Goal: Task Accomplishment & Management: Complete application form

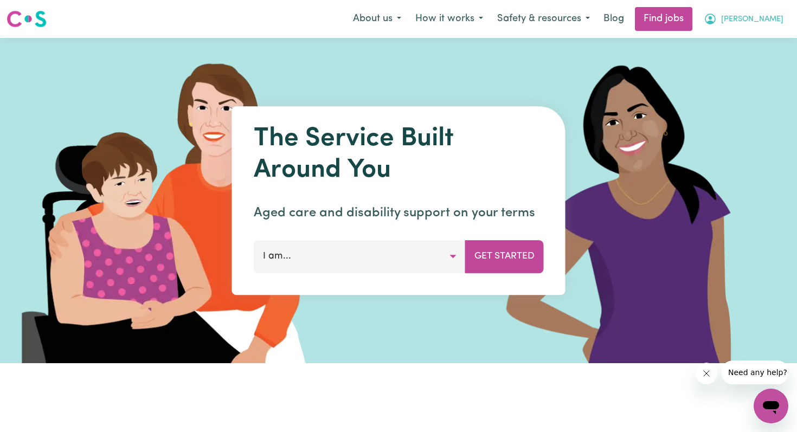
click at [759, 15] on span "[PERSON_NAME]" at bounding box center [752, 20] width 62 height 12
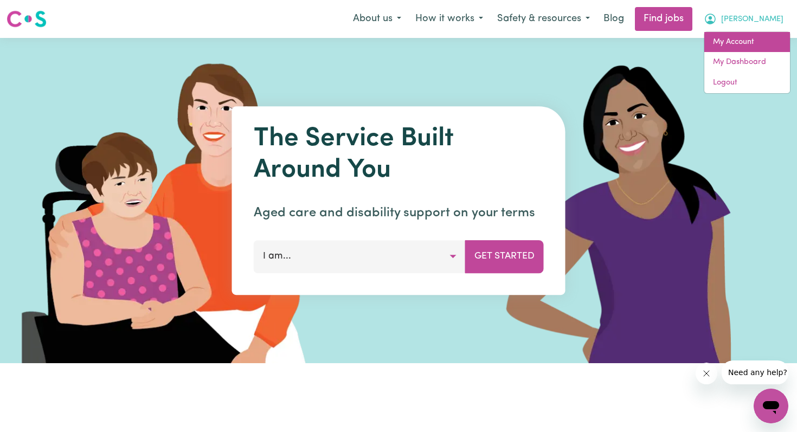
click at [765, 41] on link "My Account" at bounding box center [747, 42] width 86 height 21
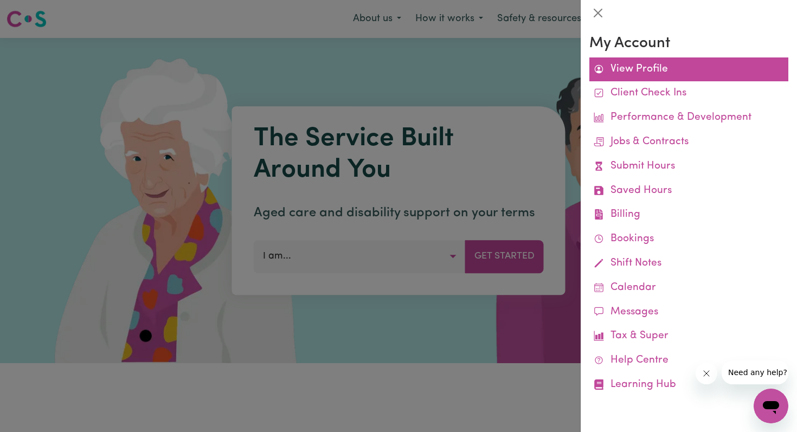
click at [663, 72] on link "View Profile" at bounding box center [688, 69] width 199 height 24
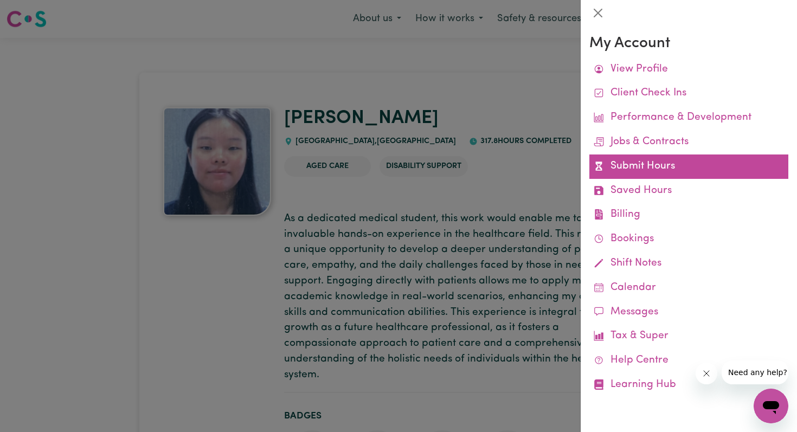
click at [642, 170] on link "Submit Hours" at bounding box center [688, 166] width 199 height 24
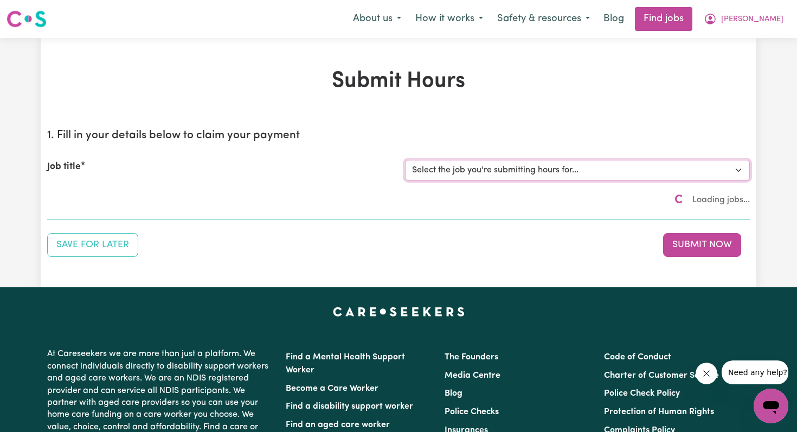
click at [640, 167] on select "Select the job you're submitting hours for..." at bounding box center [577, 170] width 345 height 21
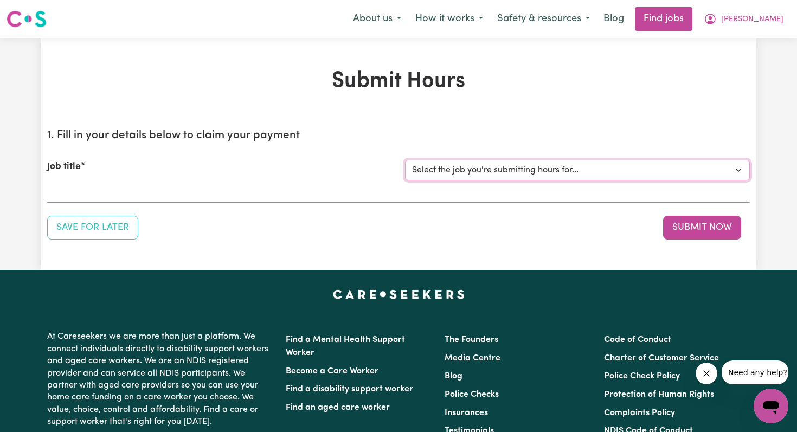
select select "4878"
click at [405, 160] on select "Select the job you're submitting hours for... [[PERSON_NAME]] Disability support" at bounding box center [577, 170] width 345 height 21
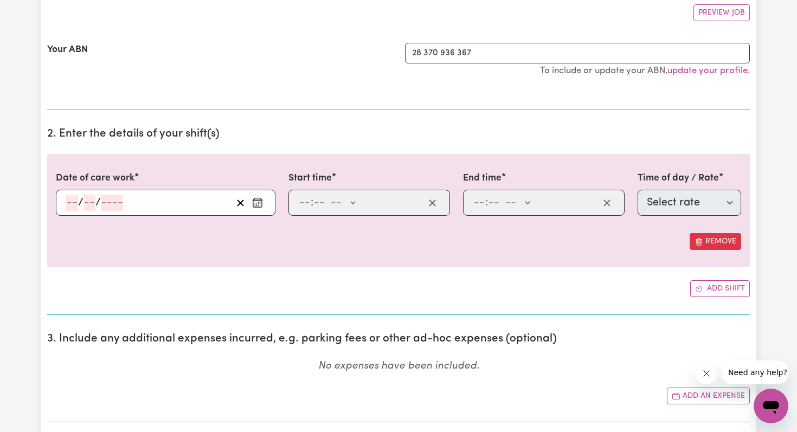
scroll to position [220, 0]
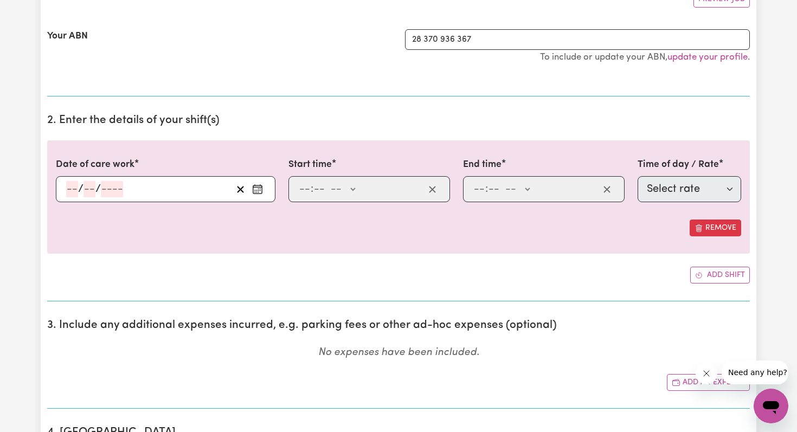
click at [68, 188] on input "number" at bounding box center [72, 189] width 12 height 16
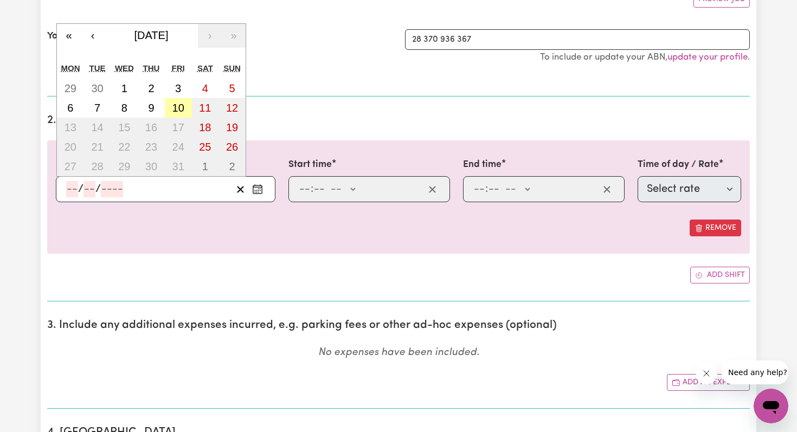
click at [180, 104] on abbr "10" at bounding box center [178, 108] width 12 height 12
type input "[DATE]"
type input "10"
type input "2025"
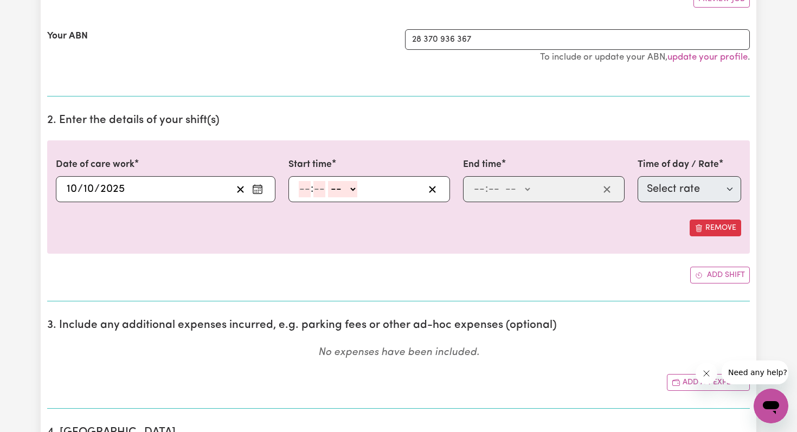
click at [306, 182] on input "number" at bounding box center [305, 189] width 12 height 16
type input "3"
type input "00"
select select "pm"
type input "15:00"
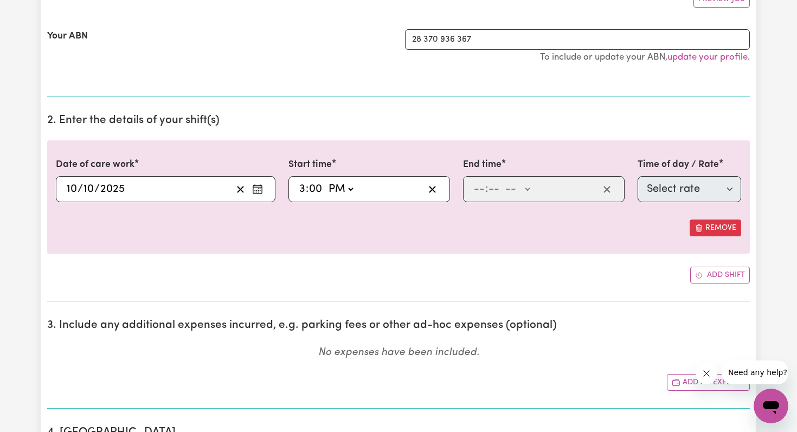
type input "0"
type input "7"
select select "pm"
click at [489, 186] on input "number" at bounding box center [489, 189] width 12 height 16
type input "19:00"
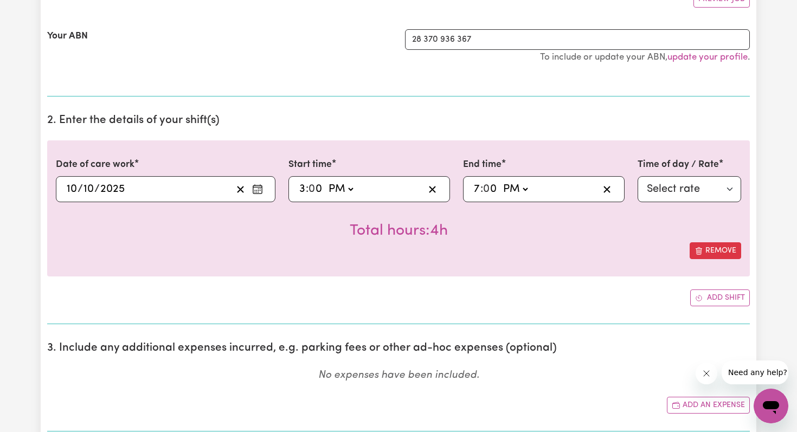
type input "0"
click at [652, 190] on select "Select rate $44.70 - Weekday Daytime - Assistance with Self Care Activities - S…" at bounding box center [689, 189] width 104 height 26
click at [663, 177] on select "Select rate $44.70 - Weekday Daytime - Assistance with Self Care Activities - S…" at bounding box center [689, 189] width 104 height 26
click at [691, 186] on select "Select rate $44.70 - Weekday Daytime - Assistance with Self Care Activities - S…" at bounding box center [689, 189] width 104 height 26
click at [701, 196] on select "Select rate $44.70 - Weekday Daytime - Assistance with Self Care Activities - S…" at bounding box center [689, 189] width 104 height 26
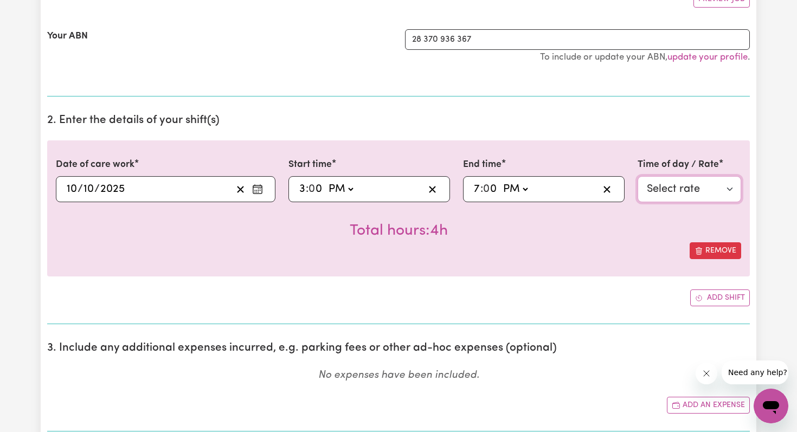
select select "63213"
click at [637, 176] on select "Select rate $44.70 - Weekday Daytime - Assistance with Self Care Activities - S…" at bounding box center [689, 189] width 104 height 26
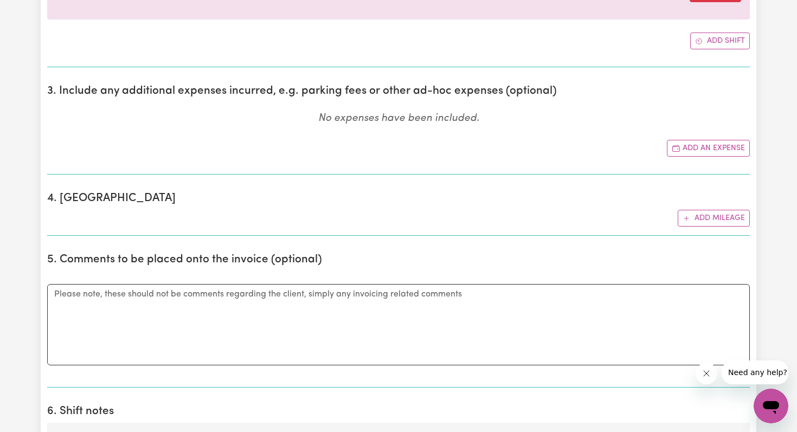
scroll to position [499, 0]
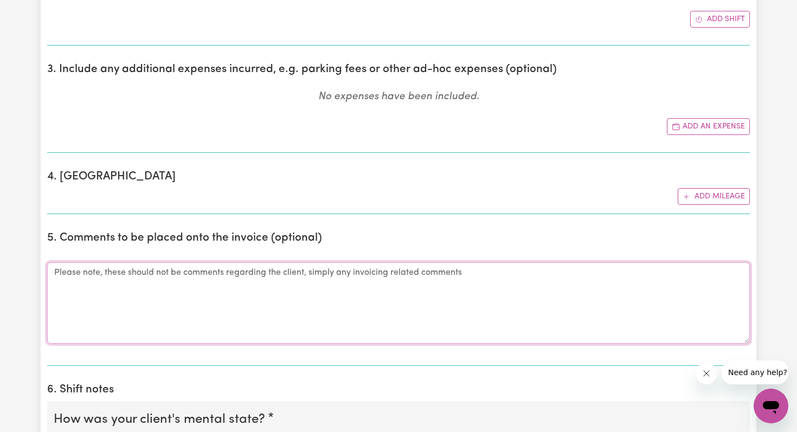
click at [448, 306] on textarea "Comments" at bounding box center [398, 302] width 702 height 81
type textarea "1"
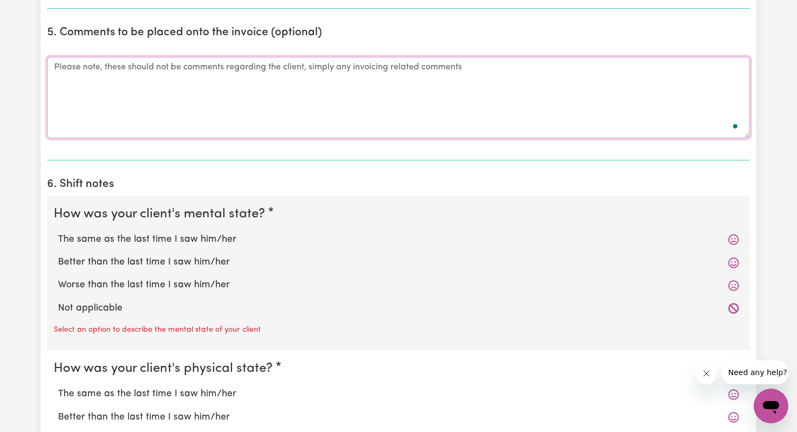
scroll to position [811, 0]
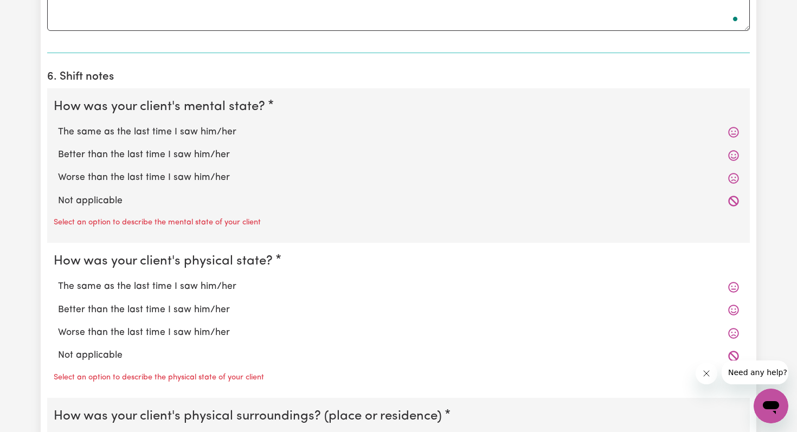
click at [235, 127] on label "The same as the last time I saw him/her" at bounding box center [398, 132] width 681 height 14
click at [58, 125] on input "The same as the last time I saw him/her" at bounding box center [57, 125] width 1 height 1
radio input "true"
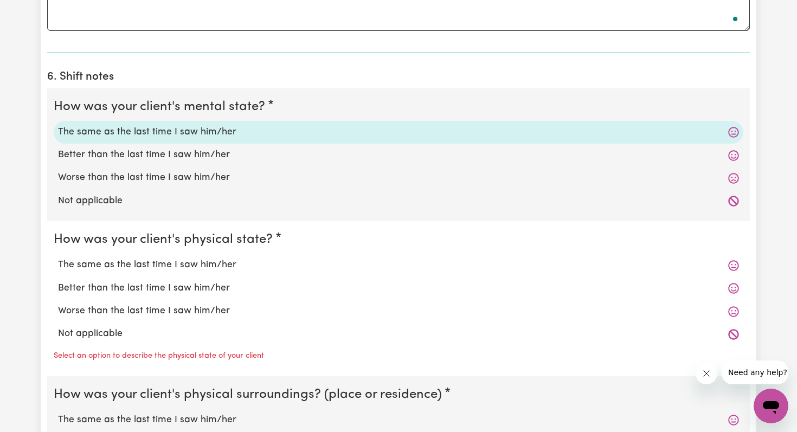
click at [235, 268] on label "The same as the last time I saw him/her" at bounding box center [398, 265] width 681 height 14
click at [58, 258] on input "The same as the last time I saw him/her" at bounding box center [57, 257] width 1 height 1
radio input "true"
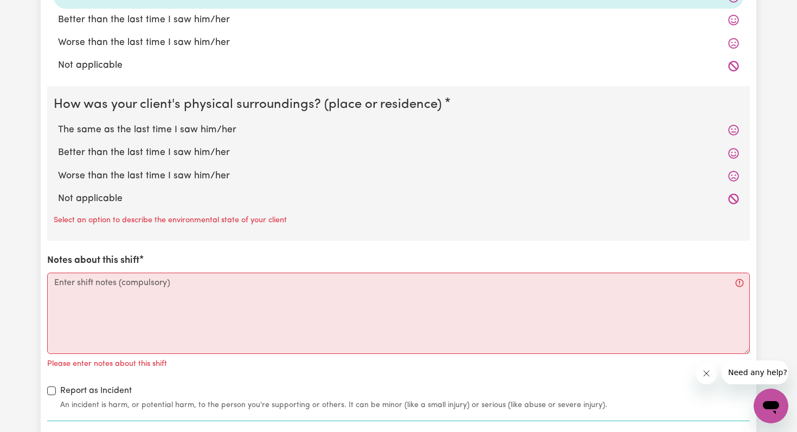
scroll to position [1121, 0]
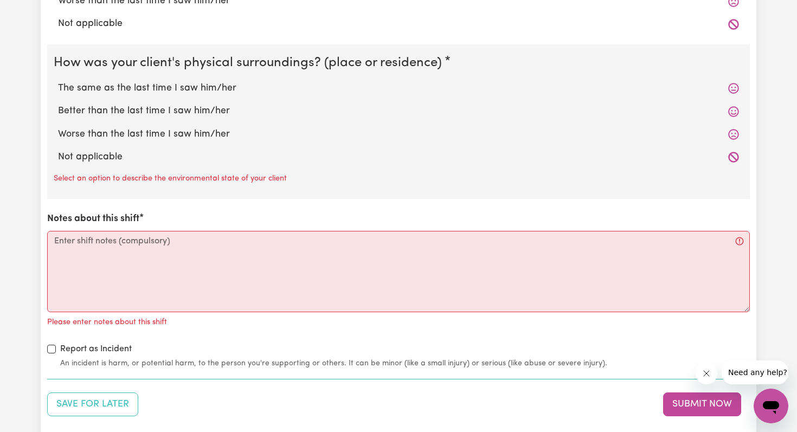
click at [233, 87] on label "The same as the last time I saw him/her" at bounding box center [398, 88] width 681 height 14
click at [58, 81] on input "The same as the last time I saw him/her" at bounding box center [57, 81] width 1 height 1
radio input "true"
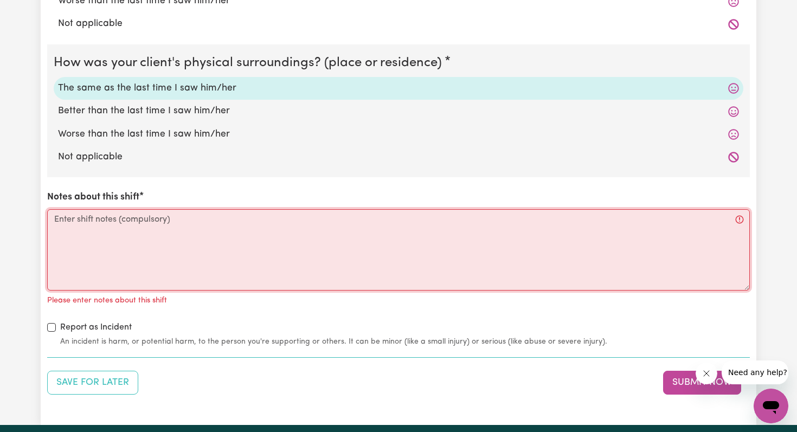
click at [248, 268] on textarea "Notes about this shift" at bounding box center [398, 249] width 702 height 81
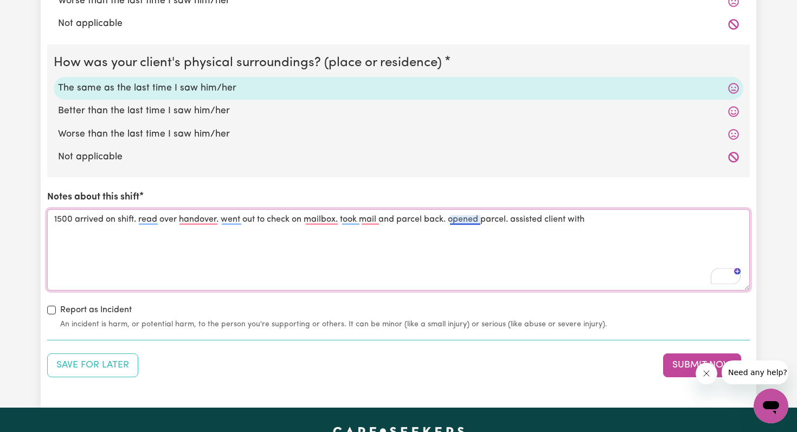
click at [451, 222] on textarea "1500 arrived on shift. read over handover. went out to check on mailbox. took m…" at bounding box center [398, 249] width 702 height 81
drag, startPoint x: 528, startPoint y: 218, endPoint x: 705, endPoint y: 221, distance: 176.7
click at [705, 221] on textarea "1500 arrived on shift. read over handover. went out to check on mailbox. took m…" at bounding box center [398, 249] width 702 height 81
type textarea "1500 arrived on shift. read over handover. went out to check on mailbox. took m…"
click at [672, 365] on button "Submit Now" at bounding box center [702, 365] width 78 height 24
